Goal: Navigation & Orientation: Find specific page/section

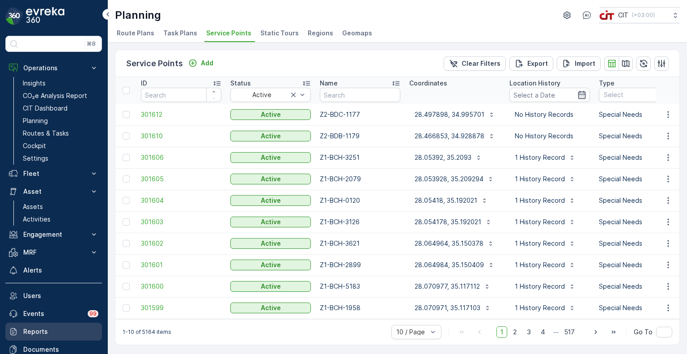
click at [45, 330] on p "Reports" at bounding box center [60, 331] width 75 height 9
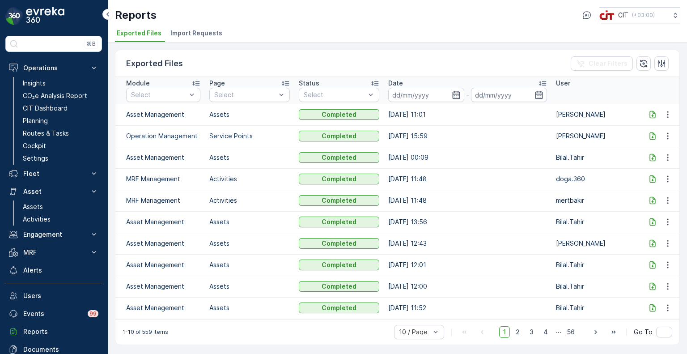
click at [649, 112] on icon at bounding box center [652, 114] width 6 height 8
click at [38, 119] on p "Planning" at bounding box center [35, 120] width 25 height 9
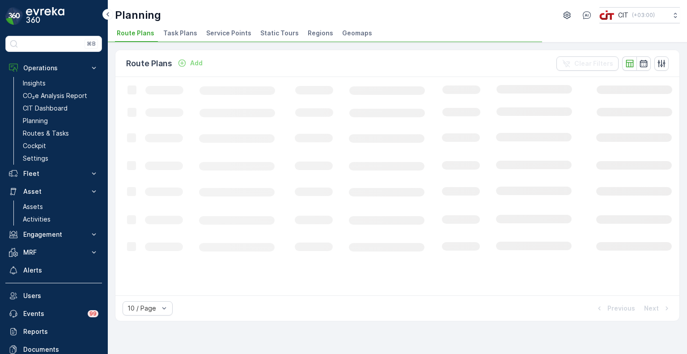
click at [220, 35] on span "Service Points" at bounding box center [228, 33] width 45 height 9
